Goal: Communication & Community: Answer question/provide support

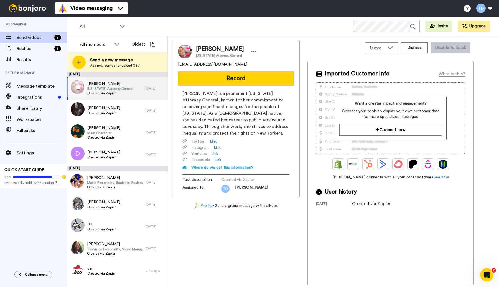
click at [120, 87] on span "New York Attorney General" at bounding box center [110, 89] width 46 height 4
click at [123, 91] on span "Created via Zapier" at bounding box center [110, 93] width 46 height 4
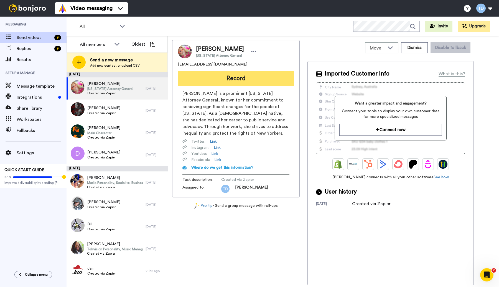
click at [236, 79] on button "Record" at bounding box center [236, 78] width 116 height 14
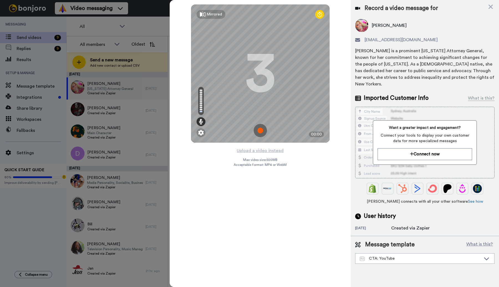
click at [260, 132] on img at bounding box center [259, 130] width 13 height 13
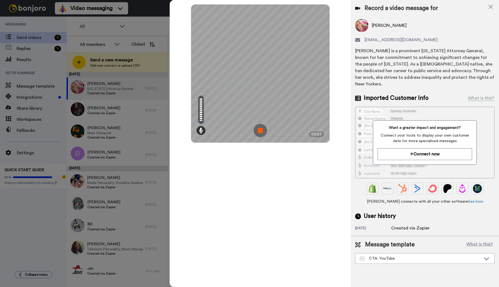
click at [259, 132] on img at bounding box center [259, 130] width 13 height 13
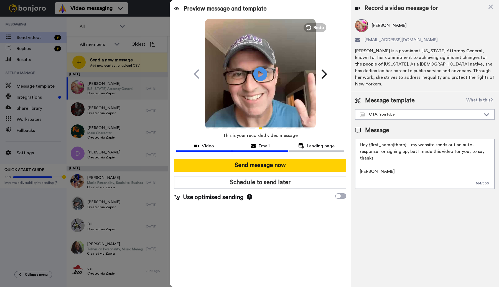
click at [259, 145] on span "Email" at bounding box center [263, 146] width 11 height 7
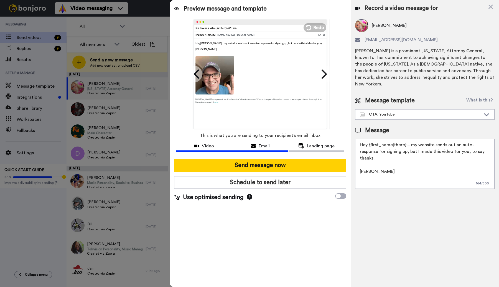
click at [215, 147] on div "Video" at bounding box center [203, 146] width 55 height 7
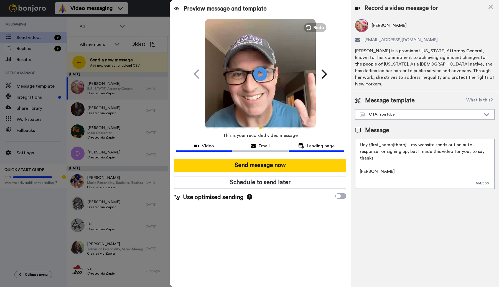
click at [313, 145] on span "Landing page" at bounding box center [321, 146] width 28 height 7
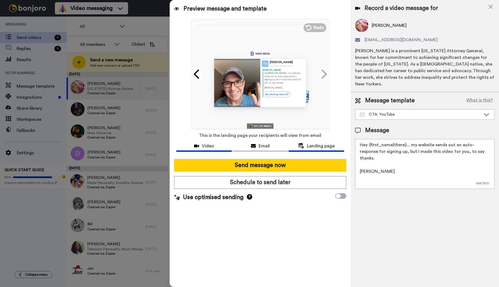
click at [205, 147] on span "Video" at bounding box center [208, 146] width 12 height 7
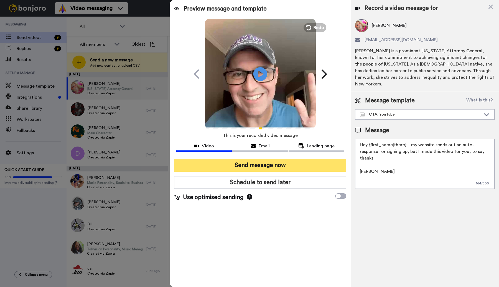
click at [263, 165] on button "Send message now" at bounding box center [260, 165] width 172 height 13
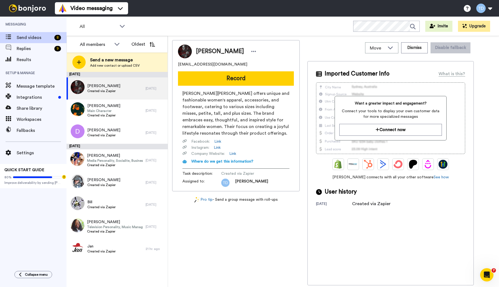
click at [487, 275] on icon "Open Intercom Messenger" at bounding box center [486, 275] width 4 height 4
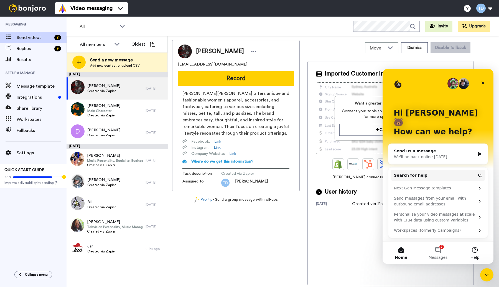
click at [474, 250] on button "Help" at bounding box center [474, 253] width 37 height 22
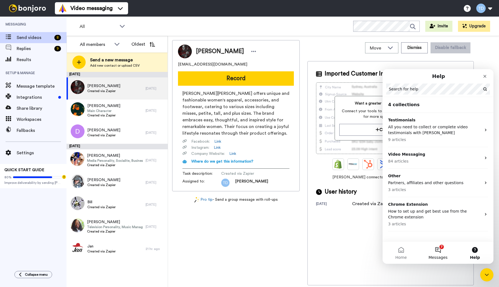
click at [434, 250] on button "7 Messages" at bounding box center [437, 253] width 37 height 22
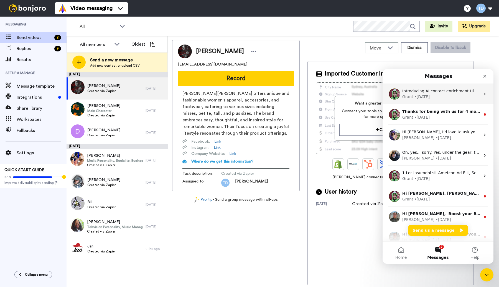
click at [453, 96] on div "Grant • 1w ago" at bounding box center [441, 97] width 78 height 6
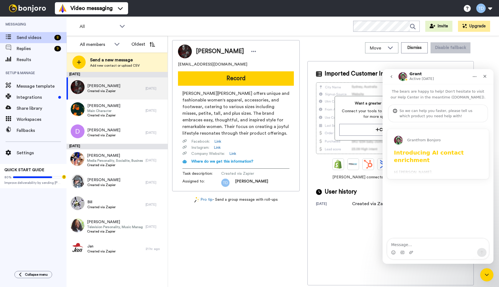
click at [454, 167] on div "Grant from Bonjoro Introducing AI contact enrichment Hi Tony, It’s now even eas…" at bounding box center [437, 154] width 101 height 50
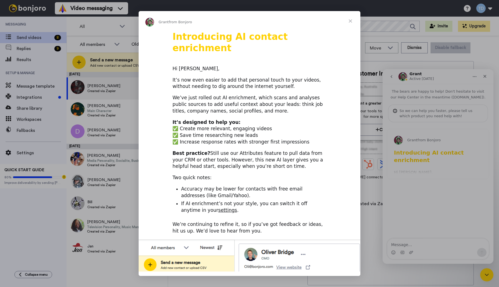
click at [218, 208] on link "settings" at bounding box center [227, 211] width 19 height 6
click at [350, 20] on span "Close" at bounding box center [350, 21] width 20 height 20
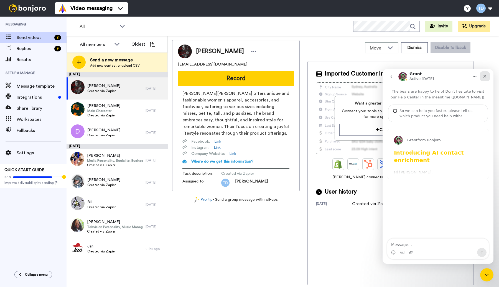
click at [484, 76] on icon "Close" at bounding box center [484, 76] width 3 height 3
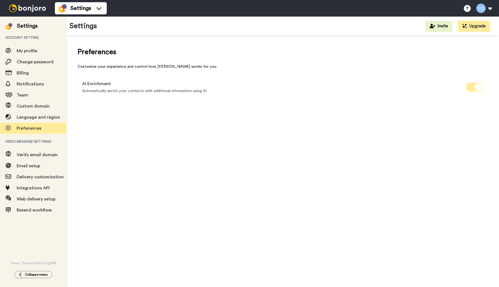
click at [468, 86] on span at bounding box center [474, 87] width 18 height 9
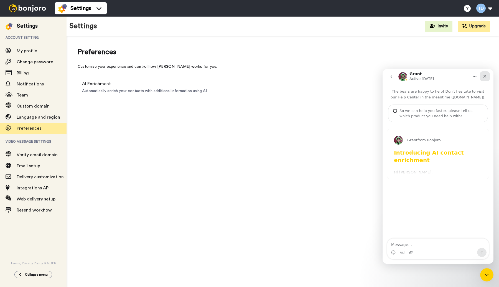
click at [484, 77] on icon "Close" at bounding box center [484, 76] width 4 height 4
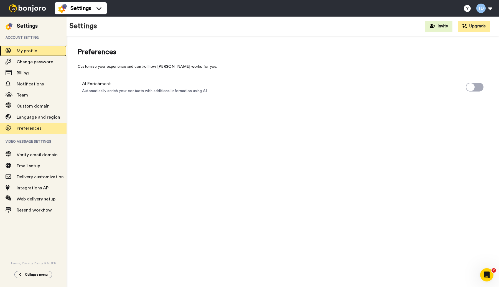
click at [34, 52] on span "My profile" at bounding box center [27, 51] width 20 height 4
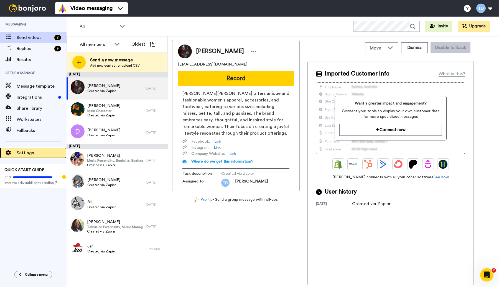
click at [29, 148] on div "Settings" at bounding box center [33, 153] width 66 height 11
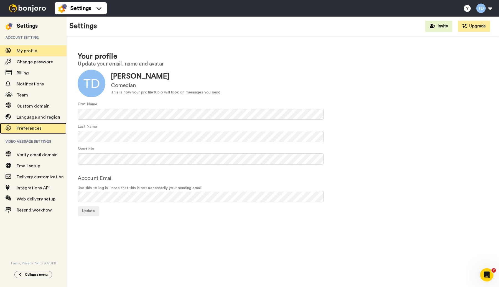
click at [31, 125] on span "Preferences" at bounding box center [42, 128] width 50 height 7
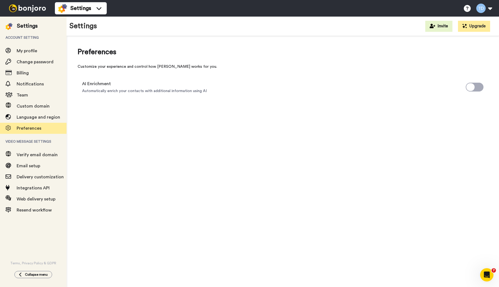
click at [26, 10] on img at bounding box center [28, 8] width 42 height 8
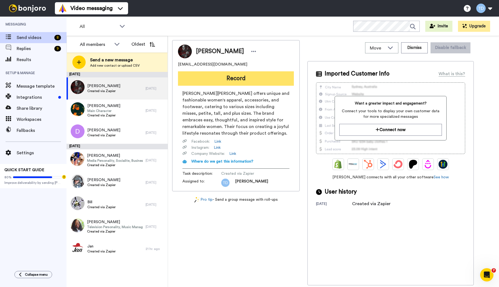
click at [239, 78] on button "Record" at bounding box center [236, 78] width 116 height 14
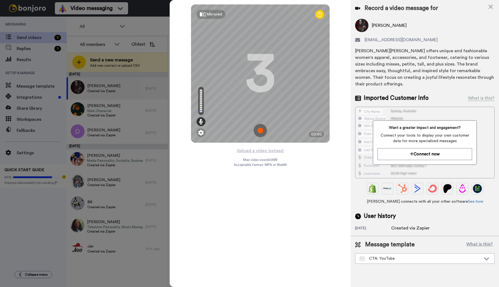
click at [260, 131] on img at bounding box center [259, 130] width 13 height 13
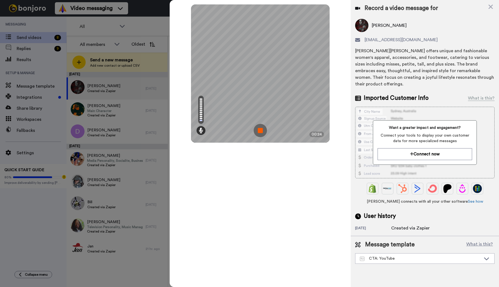
click at [259, 132] on img at bounding box center [259, 130] width 13 height 13
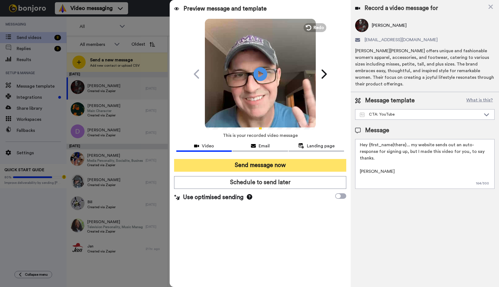
click at [256, 167] on button "Send message now" at bounding box center [260, 165] width 172 height 13
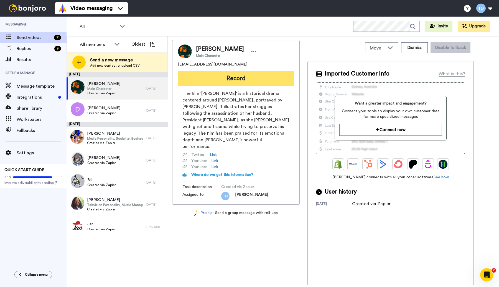
click at [228, 81] on button "Record" at bounding box center [236, 78] width 116 height 14
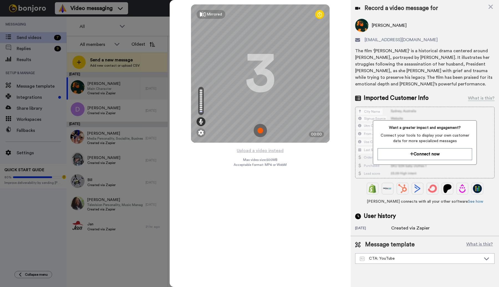
click at [260, 132] on img at bounding box center [259, 130] width 13 height 13
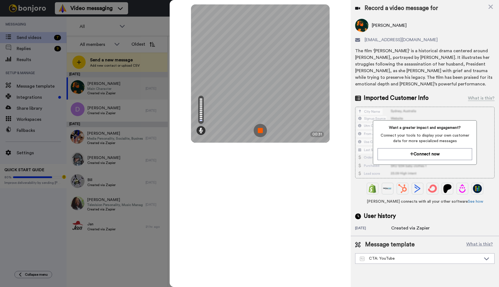
click at [260, 130] on img at bounding box center [259, 130] width 13 height 13
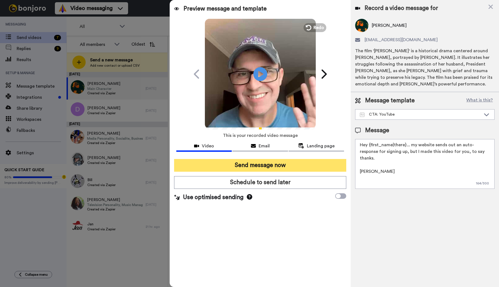
click at [271, 168] on button "Send message now" at bounding box center [260, 165] width 172 height 13
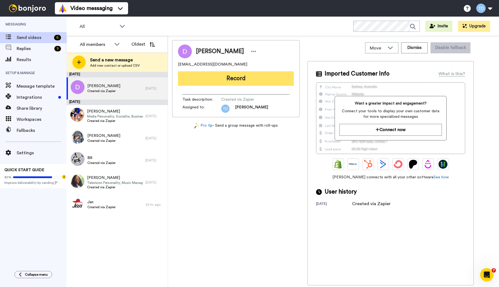
click at [230, 80] on button "Record" at bounding box center [236, 78] width 116 height 14
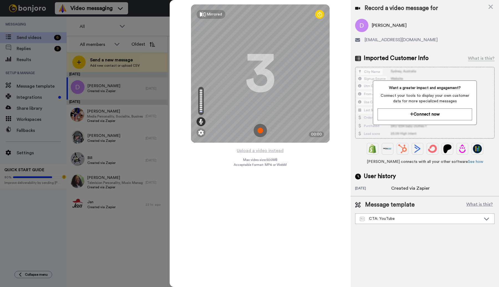
click at [261, 129] on img at bounding box center [259, 130] width 13 height 13
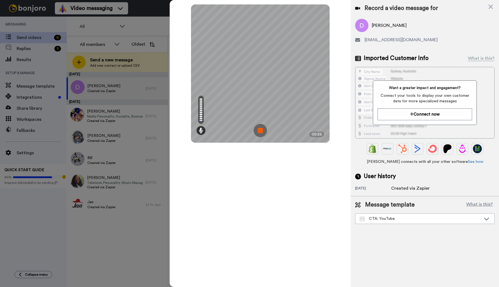
click at [260, 132] on img at bounding box center [259, 130] width 13 height 13
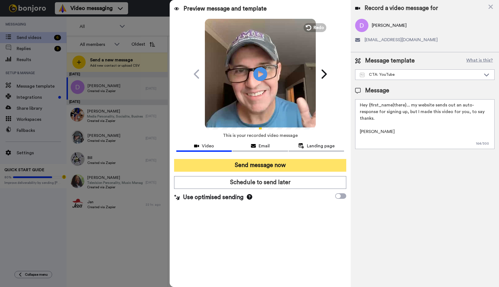
click at [266, 164] on button "Send message now" at bounding box center [260, 165] width 172 height 13
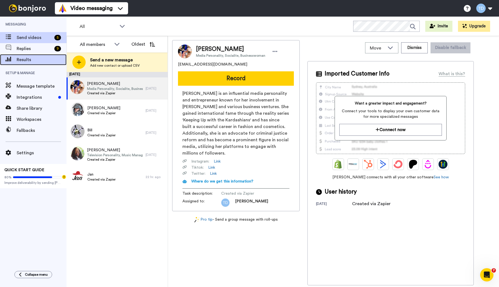
click at [27, 58] on span "Results" at bounding box center [42, 59] width 50 height 7
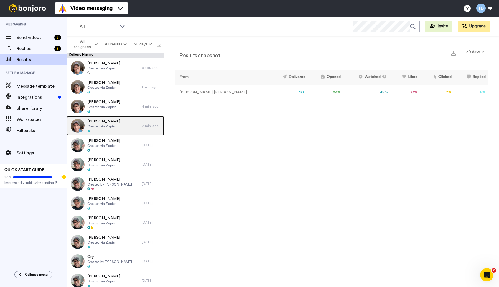
click at [114, 127] on span "Created via Zapier" at bounding box center [103, 126] width 33 height 4
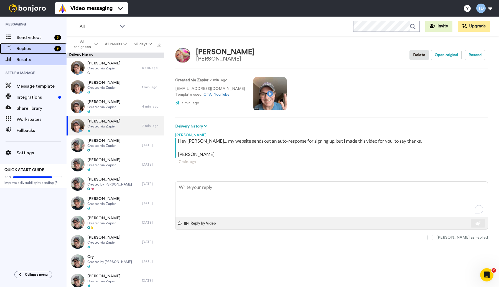
click at [26, 48] on span "Replies" at bounding box center [34, 48] width 35 height 7
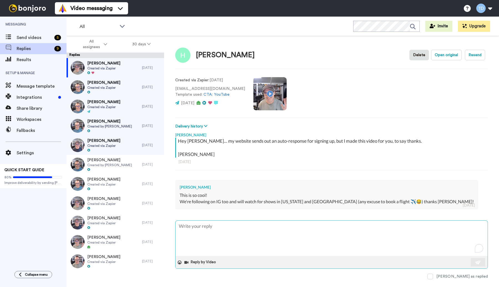
type textarea "x"
type textarea "F"
type textarea "x"
type textarea "Fa"
type textarea "x"
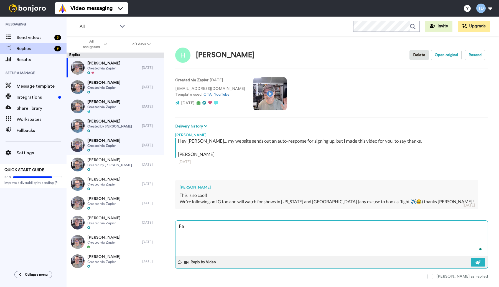
type textarea "Fan"
type textarea "x"
type textarea "Fanta"
type textarea "x"
type textarea "Fantas"
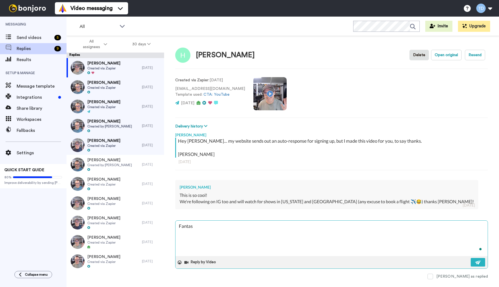
type textarea "x"
type textarea "Fantast"
type textarea "x"
type textarea "Fantasti"
type textarea "x"
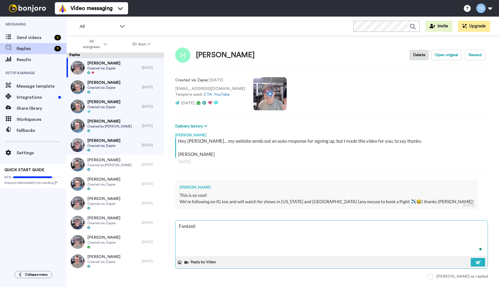
type textarea "Fantastic"
type textarea "x"
type textarea "Fantastic."
type textarea "x"
type textarea "Fantastic."
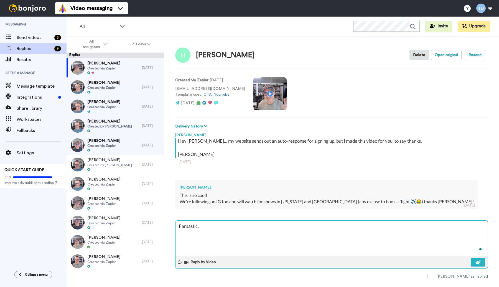
type textarea "x"
type textarea "Fantastic."
type textarea "x"
type textarea "Fantastic."
type textarea "x"
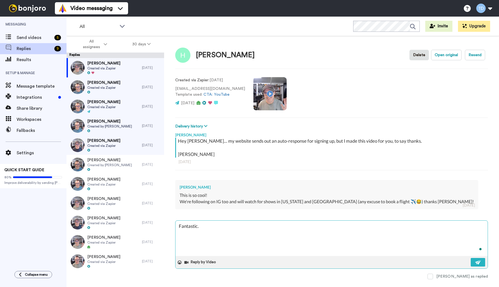
type textarea "Fantastic. A"
type textarea "x"
type textarea "Fantastic. An"
type textarea "x"
type textarea "Fantastic. And"
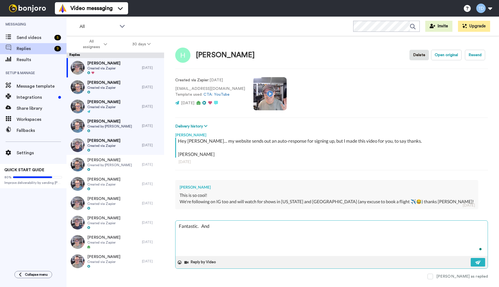
type textarea "x"
type textarea "Fantastic. And"
type textarea "x"
type textarea "Fantastic. And y"
type textarea "x"
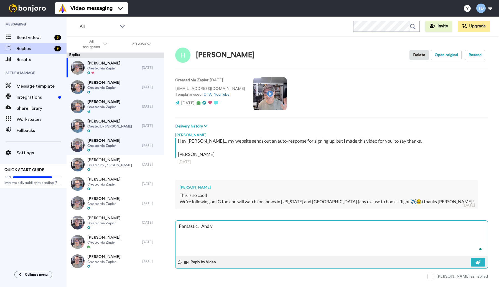
type textarea "Fantastic. And ye"
type textarea "x"
type textarea "Fantastic. And yea"
type textarea "x"
type textarea "Fantastic. And yeah"
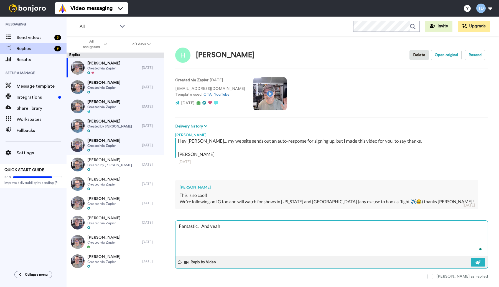
type textarea "x"
type textarea "Fantastic. And yeah,"
type textarea "x"
type textarea "Fantastic. And yeah,"
type textarea "x"
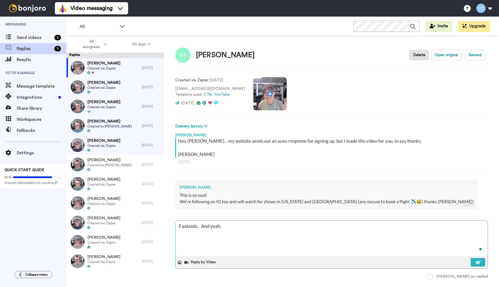
type textarea "Fantastic. And yeah, t"
type textarea "x"
type textarea "Fantastic. And yeah, th"
type textarea "x"
type textarea "Fantastic. And yeah, this"
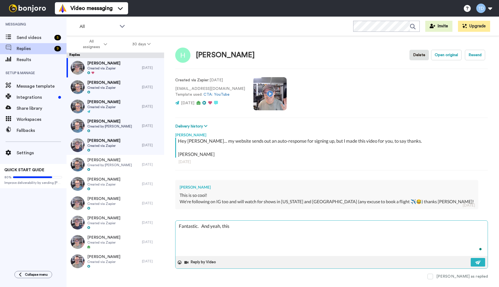
type textarea "x"
type textarea "Fantastic. And yeah, this"
type textarea "x"
type textarea "Fantastic. And yeah, this i"
type textarea "x"
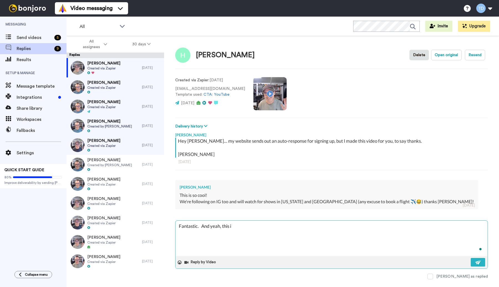
type textarea "Fantastic. And yeah, this is"
type textarea "x"
type textarea "Fantastic. And yeah, this is"
type textarea "x"
type textarea "Fantastic. And yeah, this is c"
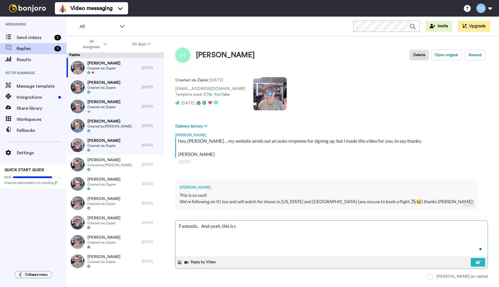
type textarea "x"
type textarea "Fantastic. And yeah, this is co"
type textarea "x"
type textarea "Fantastic. And yeah, this is coo"
type textarea "x"
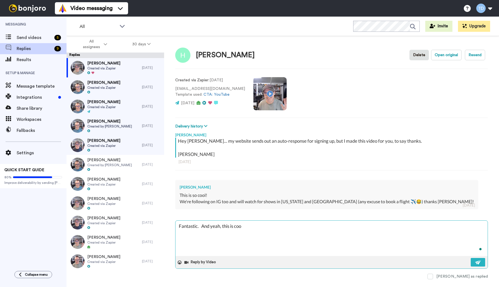
type textarea "Fantastic. And yeah, this is cool"
type textarea "x"
type textarea "Fantastic. And yeah, this is cool."
type textarea "x"
type textarea "Fantastic. And yeah, this is cool."
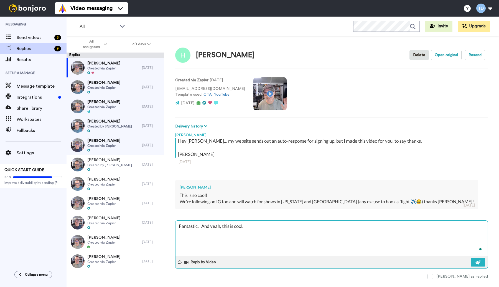
type textarea "x"
type textarea "Fantastic. And yeah, this is cool."
type textarea "x"
type textarea "Fantastic. And yeah, this is cool. :"
type textarea "x"
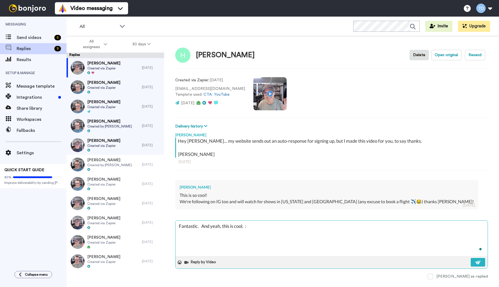
type textarea "Fantastic. And yeah, this is cool. :-"
type textarea "x"
type textarea "Fantastic. And yeah, this is cool. :-)"
type textarea "x"
type textarea "Fantastic. And yeah, this is cool. :-)"
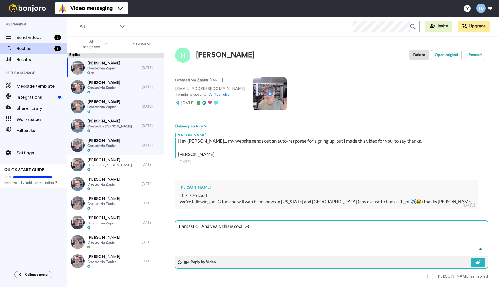
type textarea "x"
type textarea "Fantastic. And yeah, this is cool. :-)"
type textarea "x"
type textarea "Fantastic. And yeah, this is cool. :-)"
type textarea "x"
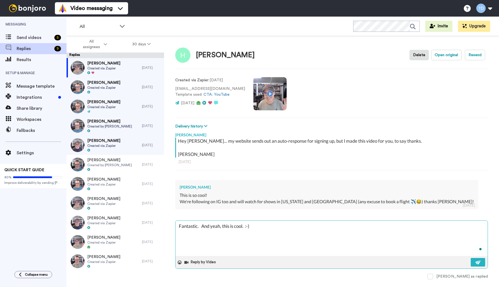
type textarea "Fantastic. And yeah, this is cool. :-) I"
type textarea "x"
type textarea "Fantastic. And yeah, this is cool. :-) I"
type textarea "x"
type textarea "Fantastic. And yeah, this is cool. :-) I l"
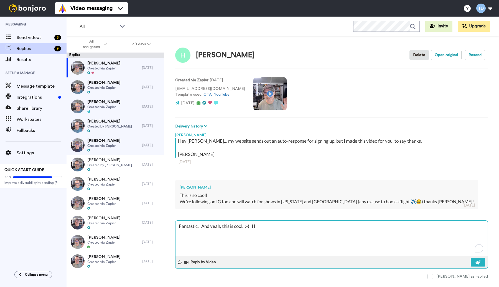
type textarea "x"
type textarea "Fantastic. And yeah, this is cool. :-) I li"
type textarea "x"
type textarea "Fantastic. And yeah, this is cool. :-) I lik"
type textarea "x"
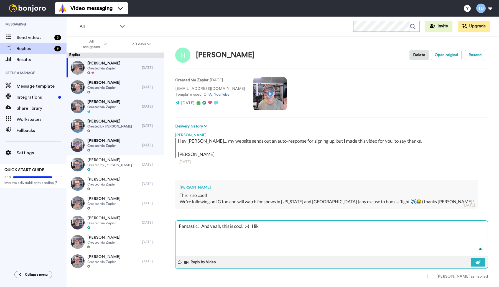
type textarea "Fantastic. And yeah, this is cool. :-) I like"
type textarea "x"
type textarea "Fantastic. And yeah, this is cool. :-) I like"
type textarea "x"
type textarea "Fantastic. And yeah, this is cool. :-) I like ma"
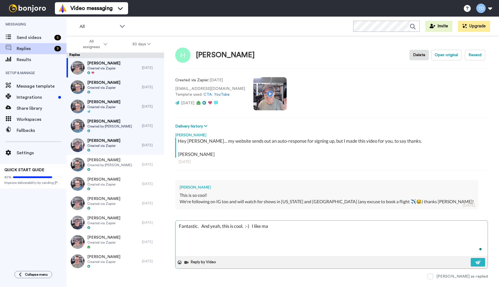
type textarea "x"
type textarea "Fantastic. And yeah, this is cool. :-) I like mak"
type textarea "x"
type textarea "Fantastic. And yeah, this is cool. :-) I like maki"
type textarea "x"
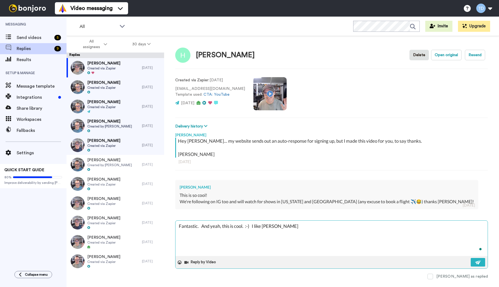
type textarea "Fantastic. And yeah, this is cool. :-) I like makin"
type textarea "x"
type textarea "Fantastic. And yeah, this is cool. :-) I like making"
type textarea "x"
type textarea "Fantastic. And yeah, this is cool. :-) I like making"
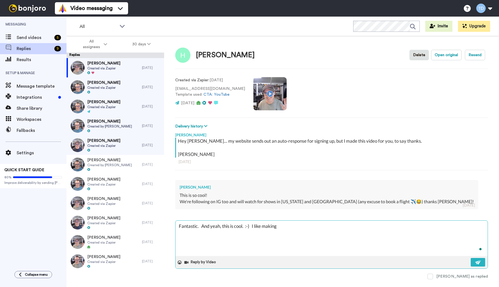
type textarea "x"
type textarea "Fantastic. And yeah, this is cool. :-) I like making t"
type textarea "x"
type textarea "Fantastic. And yeah, this is cool. :-) I like making th"
type textarea "x"
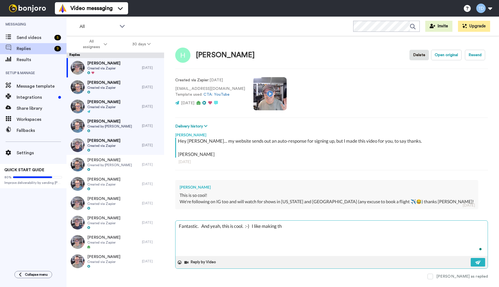
type textarea "Fantastic. And yeah, this is cool. :-) I like making the"
type textarea "x"
type textarea "Fantastic. And yeah, this is cool. :-) I like making thes"
type textarea "x"
type textarea "Fantastic. And yeah, this is cool. :-) I like making these"
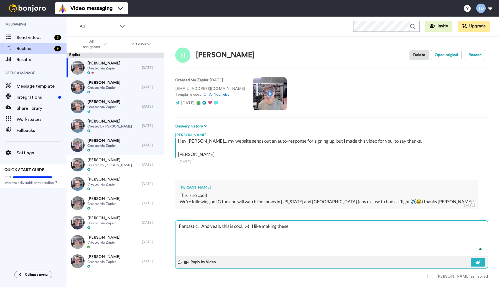
type textarea "x"
type textarea "Fantastic. And yeah, this is cool. :-) I like making these l"
type textarea "x"
type textarea "Fantastic. And yeah, this is cool. :-) I like making these li"
type textarea "x"
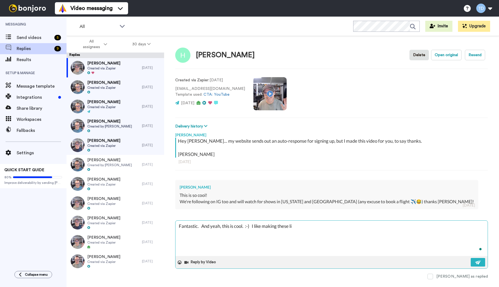
type textarea "Fantastic. And yeah, this is cool. :-) I like making these lit"
type textarea "x"
type textarea "Fantastic. And yeah, this is cool. :-) I like making these litt"
type textarea "x"
type textarea "Fantastic. And yeah, this is cool. :-) I like making these littl"
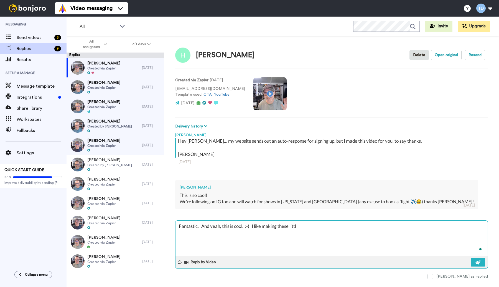
type textarea "x"
type textarea "Fantastic. And yeah, this is cool. :-) I like making these little"
type textarea "x"
type textarea "Fantastic. And yeah, this is cool. :-) I like making these little"
type textarea "x"
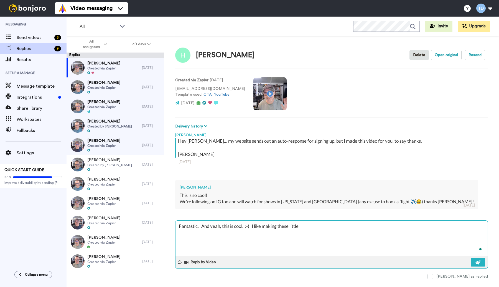
type textarea "Fantastic. And yeah, this is cool. :-) I like making these little v"
type textarea "x"
type textarea "Fantastic. And yeah, this is cool. :-) I like making these little vi"
type textarea "x"
type textarea "Fantastic. And yeah, this is cool. :-) I like making these little vid"
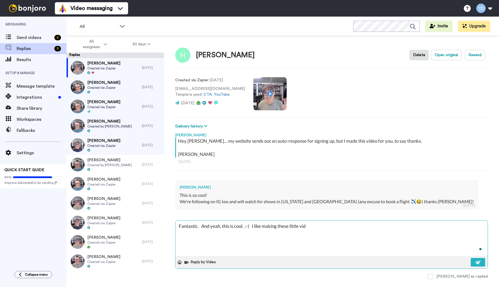
type textarea "x"
type textarea "Fantastic. And yeah, this is cool. :-) I like making these little vide"
type textarea "x"
type textarea "Fantastic. And yeah, this is cool. :-) I like making these little video"
type textarea "x"
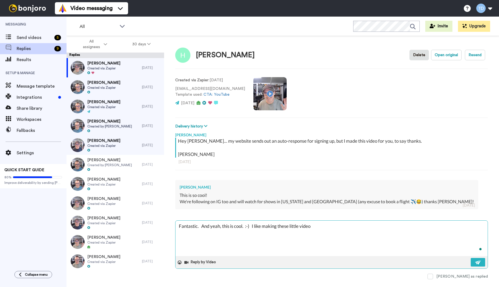
type textarea "Fantastic. And yeah, this is cool. :-) I like making these little videos"
type textarea "x"
type textarea "Fantastic. And yeah, this is cool. :-) I like making these little videos,"
type textarea "x"
type textarea "Fantastic. And yeah, this is cool. :-) I like making these little videos,"
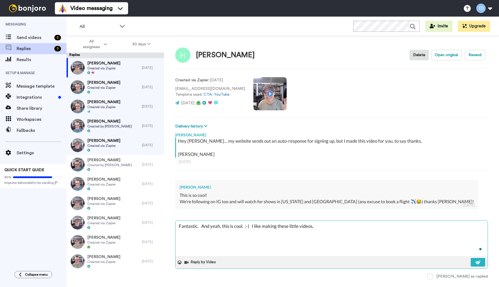
type textarea "x"
type textarea "Fantastic. And yeah, this is cool. :-) I like making these little videos, I"
type textarea "x"
type textarea "Fantastic. And yeah, this is cool. :-) I like making these little videos, I"
type textarea "x"
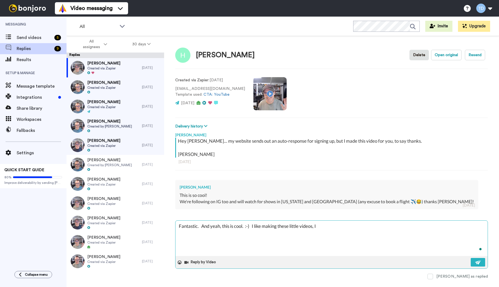
type textarea "Fantastic. And yeah, this is cool. :-) I like making these little videos, I d"
type textarea "x"
type textarea "Fantastic. And yeah, this is cool. :-) I like making these little videos, I do"
type textarea "x"
type textarea "Fantastic. And yeah, this is cool. :-) I like making these little videos, I don"
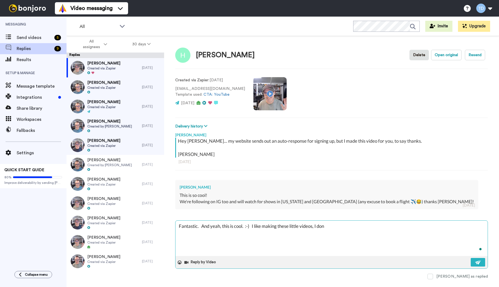
type textarea "x"
type textarea "Fantastic. And yeah, this is cool. :-) I like making these little videos, I don'"
type textarea "x"
type textarea "Fantastic. And yeah, this is cool. :-) I like making these little videos, I don…"
type textarea "x"
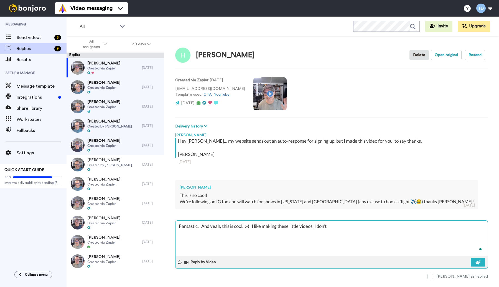
type textarea "Fantastic. And yeah, this is cool. :-) I like making these little videos, I don…"
type textarea "x"
type textarea "Fantastic. And yeah, this is cool. :-) I like making these little videos, I don…"
type textarea "x"
type textarea "Fantastic. And yeah, this is cool. :-) I like making these little videos, I don…"
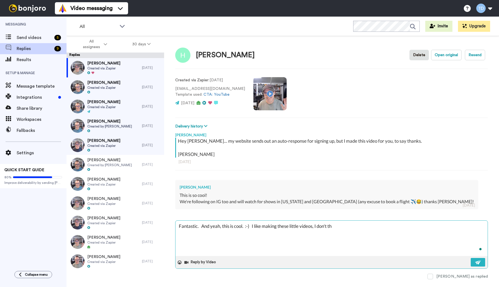
type textarea "x"
type textarea "Fantastic. And yeah, this is cool. :-) I like making these little videos, I don…"
type textarea "x"
type textarea "Fantastic. And yeah, this is cool. :-) I like making these little videos, I don…"
type textarea "x"
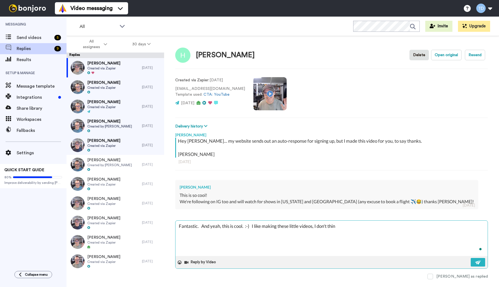
type textarea "Fantastic. And yeah, this is cool. :-) I like making these little videos, I don…"
type textarea "x"
type textarea "Fantastic. And yeah, this is cool. :-) I like making these little videos, I don…"
type textarea "x"
type textarea "Fantastic. And yeah, this is cool. :-) I like making these little videos, I don…"
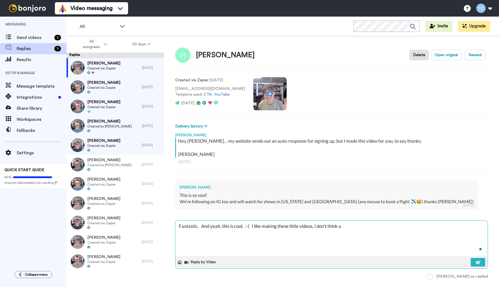
type textarea "x"
type textarea "Fantastic. And yeah, this is cool. :-) I like making these little videos, I don…"
type textarea "x"
type textarea "Fantastic. And yeah, this is cool. :-) I like making these little videos, I don…"
type textarea "x"
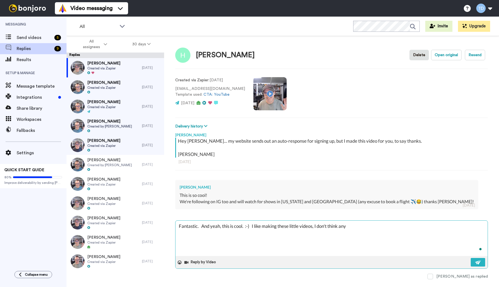
type textarea "Fantastic. And yeah, this is cool. :-) I like making these little videos, I don…"
type textarea "x"
type textarea "Fantastic. And yeah, this is cool. :-) I like making these little videos, I don…"
type textarea "x"
type textarea "Fantastic. And yeah, this is cool. :-) I like making these little videos, I don…"
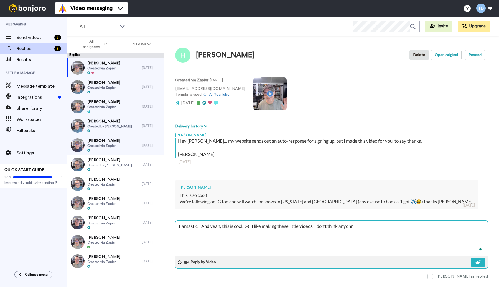
type textarea "x"
type textarea "Fantastic. And yeah, this is cool. :-) I like making these little videos, I don…"
type textarea "x"
type textarea "Fantastic. And yeah, this is cool. :-) I like making these little videos, I don…"
type textarea "x"
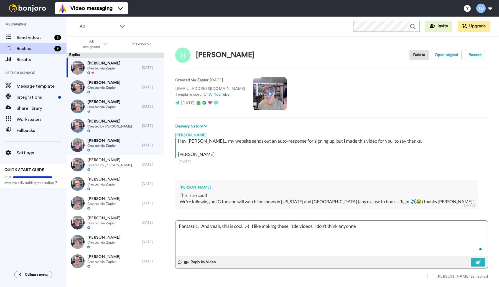
type textarea "Fantastic. And yeah, this is cool. :-) I like making these little videos, I don…"
type textarea "x"
type textarea "Fantastic. And yeah, this is cool. :-) I like making these little videos, I don…"
type textarea "x"
type textarea "Fantastic. And yeah, this is cool. :-) I like making these little videos, I don…"
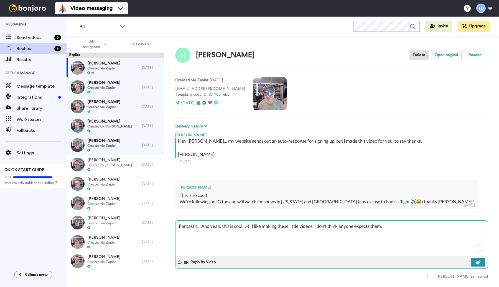
click at [480, 261] on img at bounding box center [478, 263] width 6 height 4
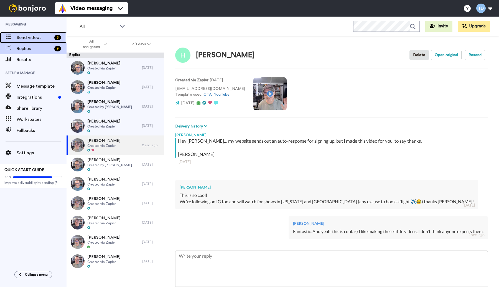
click at [26, 33] on div "Send videos 5" at bounding box center [33, 37] width 66 height 11
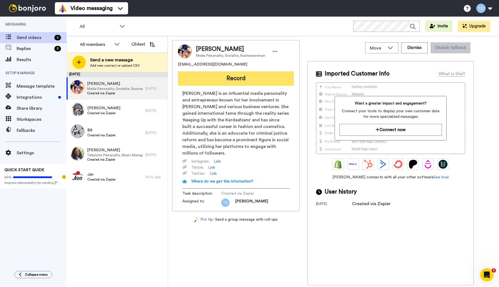
click at [237, 79] on button "Record" at bounding box center [236, 78] width 116 height 14
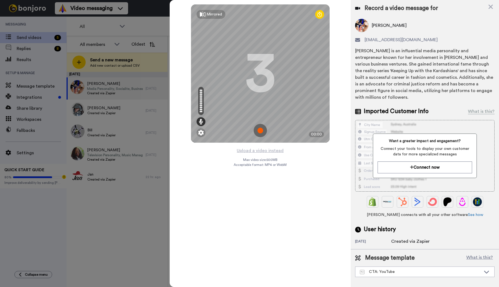
click at [260, 130] on img at bounding box center [259, 130] width 13 height 13
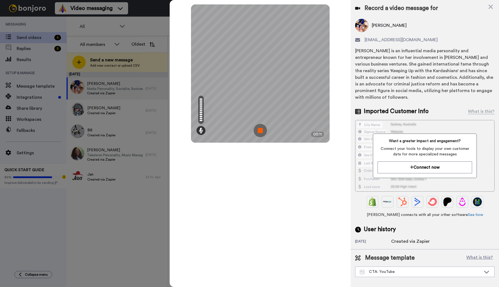
click at [260, 130] on img at bounding box center [259, 130] width 13 height 13
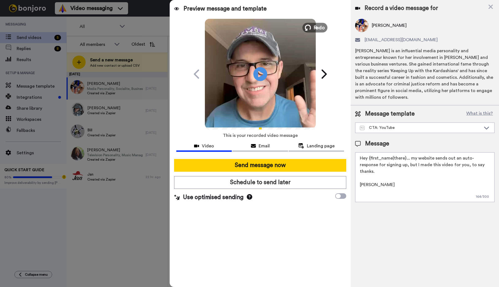
click at [314, 27] on span "Redo" at bounding box center [319, 27] width 12 height 7
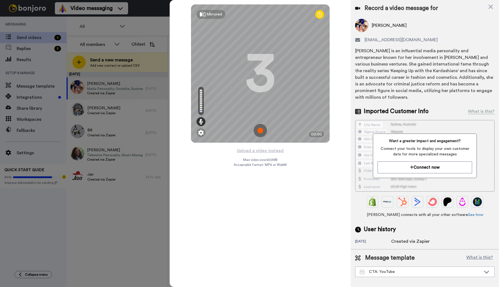
click at [262, 129] on img at bounding box center [259, 130] width 13 height 13
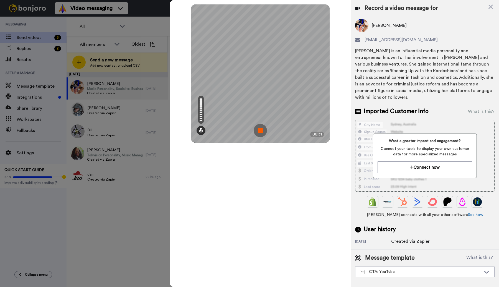
click at [261, 129] on img at bounding box center [259, 130] width 13 height 13
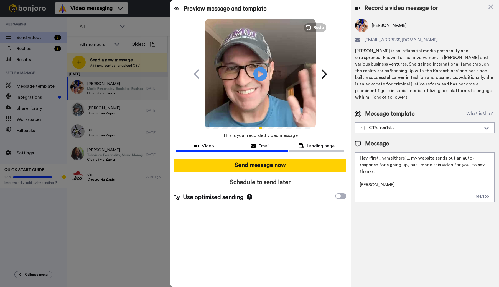
click at [265, 149] on span "Email" at bounding box center [263, 146] width 11 height 7
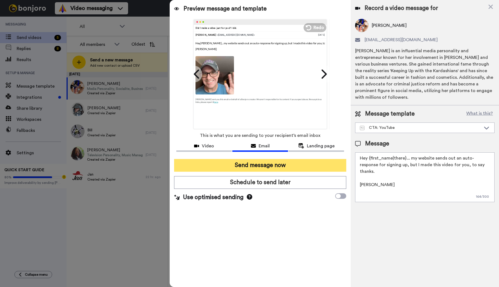
click at [270, 163] on button "Send message now" at bounding box center [260, 165] width 172 height 13
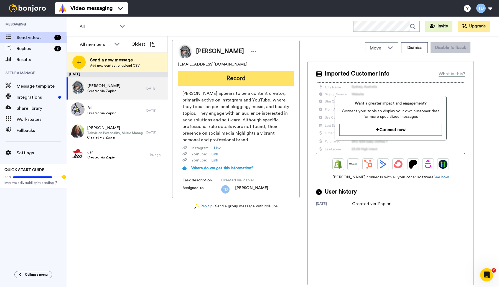
click at [237, 79] on button "Record" at bounding box center [236, 78] width 116 height 14
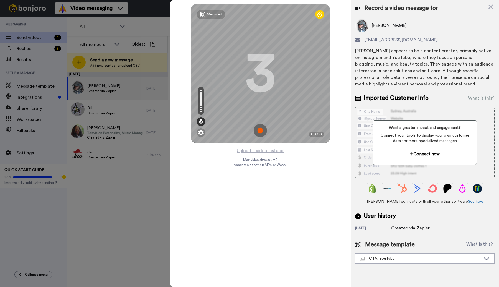
click at [263, 130] on img at bounding box center [259, 130] width 13 height 13
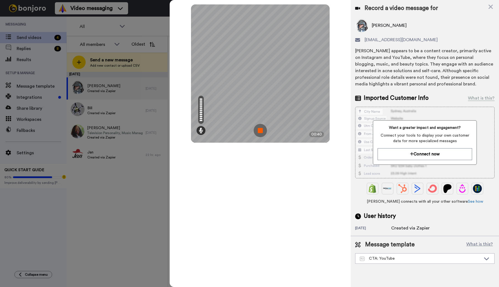
click at [263, 130] on img at bounding box center [259, 130] width 13 height 13
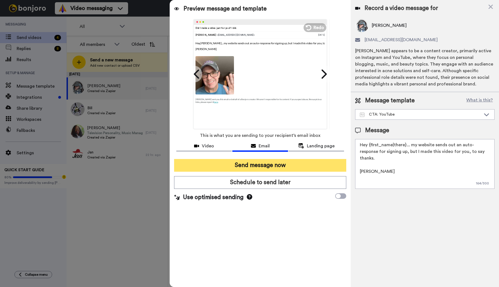
click at [262, 163] on button "Send message now" at bounding box center [260, 165] width 172 height 13
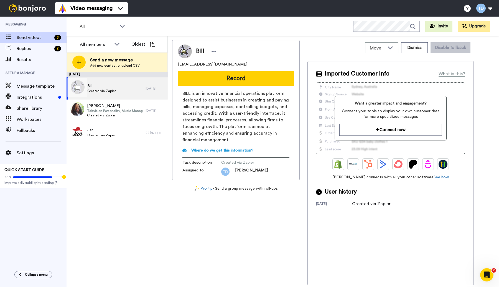
click at [125, 82] on div "Bill Created via Zapier" at bounding box center [105, 89] width 79 height 22
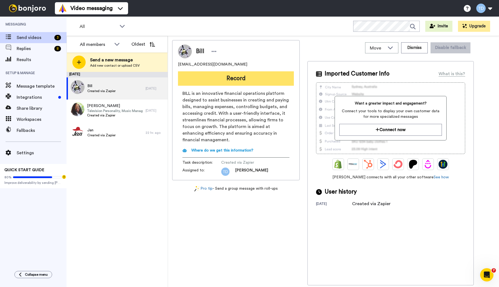
click at [238, 77] on button "Record" at bounding box center [236, 78] width 116 height 14
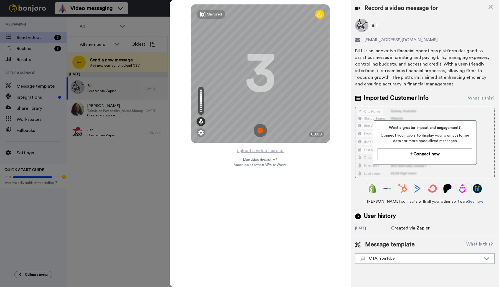
click at [260, 130] on img at bounding box center [259, 130] width 13 height 13
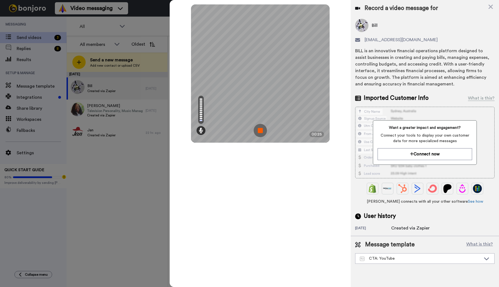
click at [260, 130] on img at bounding box center [259, 130] width 13 height 13
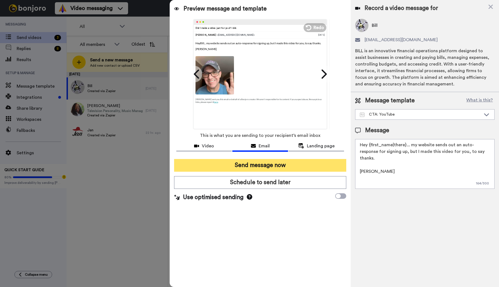
click at [254, 165] on button "Send message now" at bounding box center [260, 165] width 172 height 13
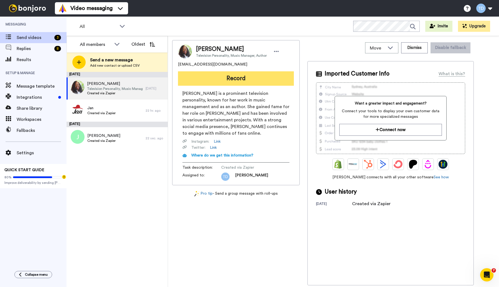
click at [225, 79] on button "Record" at bounding box center [236, 78] width 116 height 14
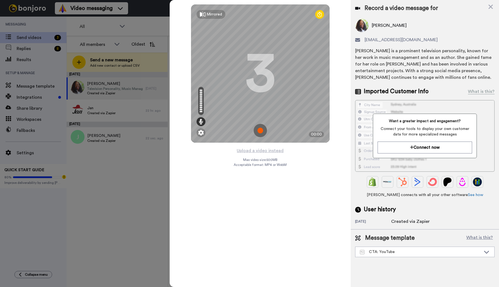
click at [261, 129] on img at bounding box center [259, 130] width 13 height 13
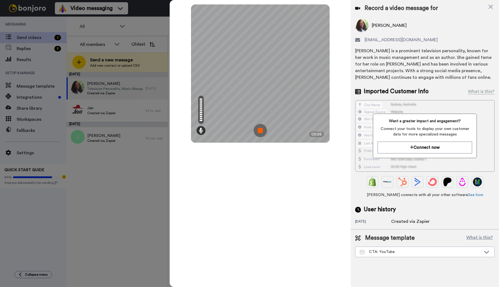
click at [261, 129] on img at bounding box center [259, 130] width 13 height 13
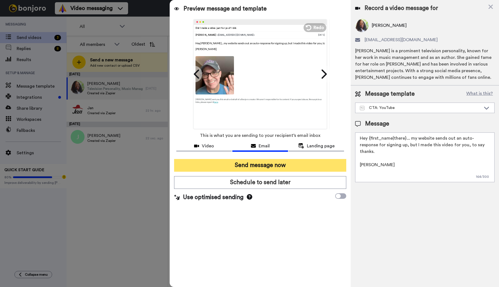
click at [263, 167] on button "Send message now" at bounding box center [260, 165] width 172 height 13
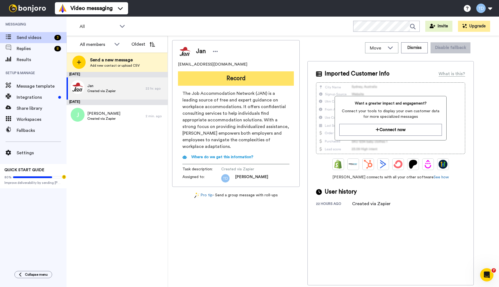
click at [236, 80] on button "Record" at bounding box center [236, 78] width 116 height 14
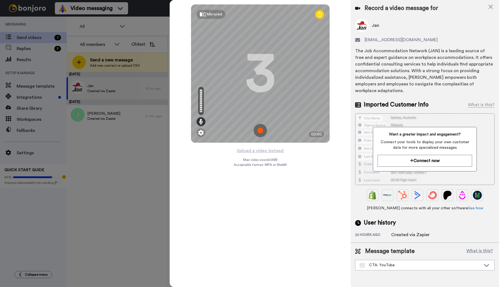
click at [261, 130] on img at bounding box center [259, 130] width 13 height 13
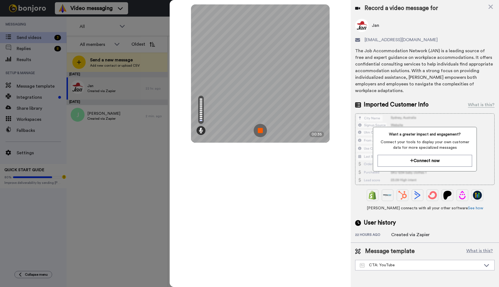
click at [261, 130] on img at bounding box center [259, 130] width 13 height 13
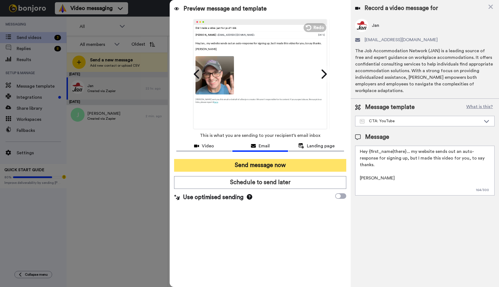
click at [268, 166] on button "Send message now" at bounding box center [260, 165] width 172 height 13
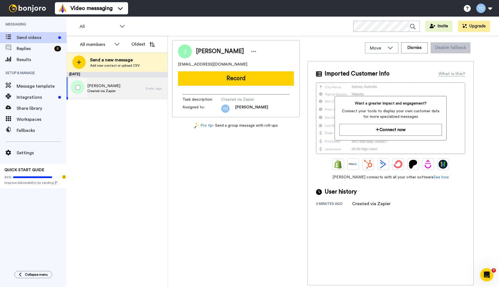
click at [128, 86] on div "[PERSON_NAME] Created via Zapier" at bounding box center [105, 89] width 79 height 22
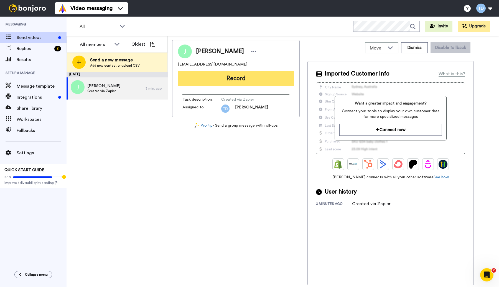
click at [228, 78] on button "Record" at bounding box center [236, 78] width 116 height 14
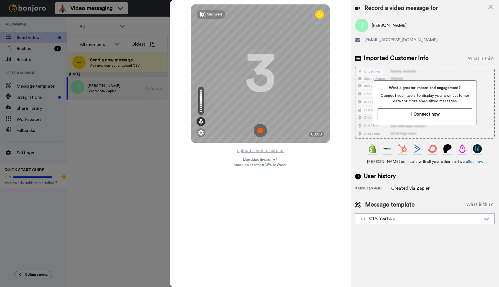
click at [260, 130] on img at bounding box center [259, 130] width 13 height 13
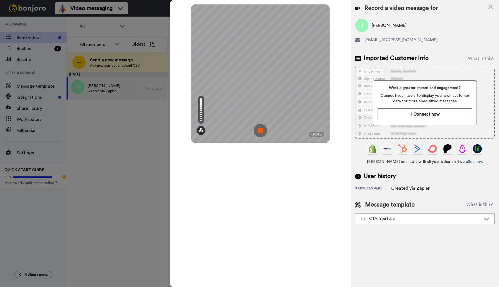
click at [260, 130] on img at bounding box center [259, 130] width 13 height 13
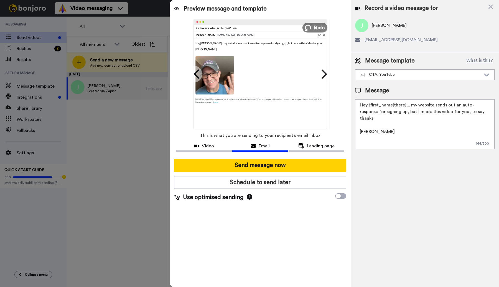
click at [314, 27] on span "Redo" at bounding box center [319, 27] width 12 height 7
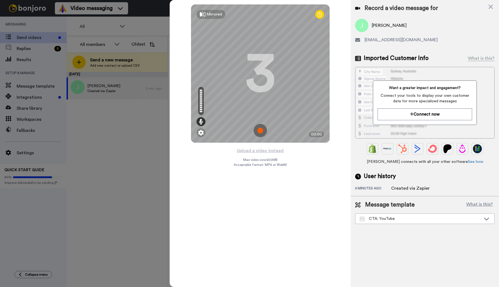
click at [260, 130] on img at bounding box center [259, 130] width 13 height 13
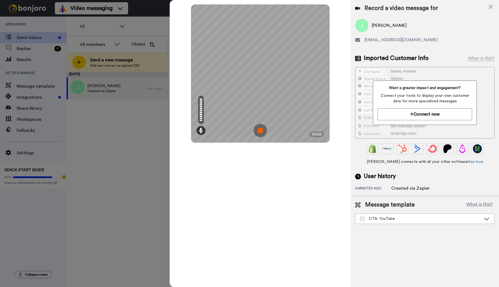
click at [260, 130] on img at bounding box center [259, 130] width 13 height 13
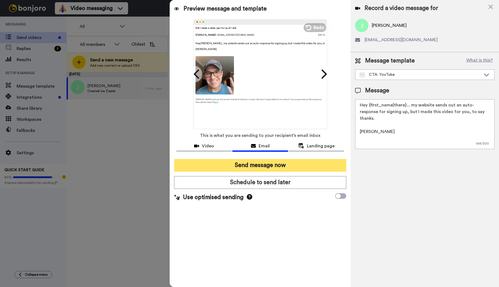
click at [262, 165] on button "Send message now" at bounding box center [260, 165] width 172 height 13
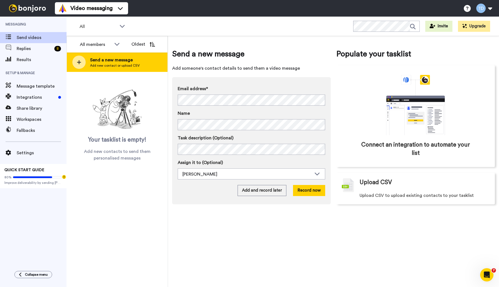
click at [97, 61] on span "Send a new message" at bounding box center [115, 60] width 50 height 7
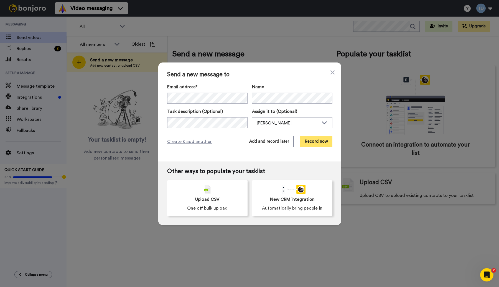
click at [320, 143] on button "Record now" at bounding box center [316, 141] width 32 height 11
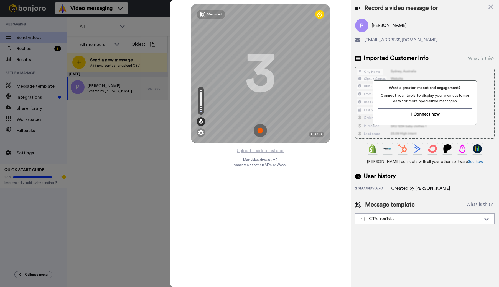
click at [262, 129] on img at bounding box center [259, 130] width 13 height 13
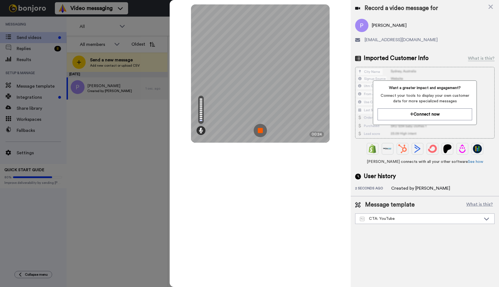
click at [261, 130] on img at bounding box center [259, 130] width 13 height 13
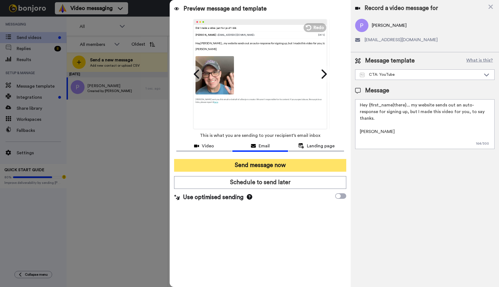
click at [269, 163] on button "Send message now" at bounding box center [260, 165] width 172 height 13
